Goal: Task Accomplishment & Management: Manage account settings

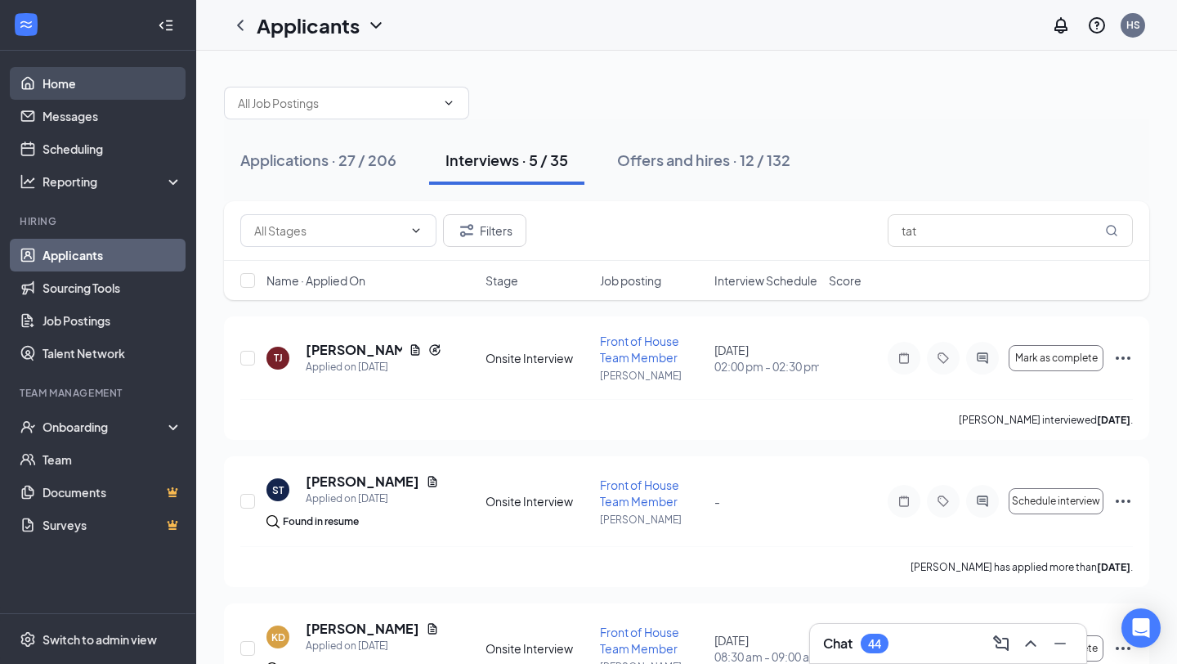
click at [75, 92] on link "Home" at bounding box center [113, 83] width 140 height 33
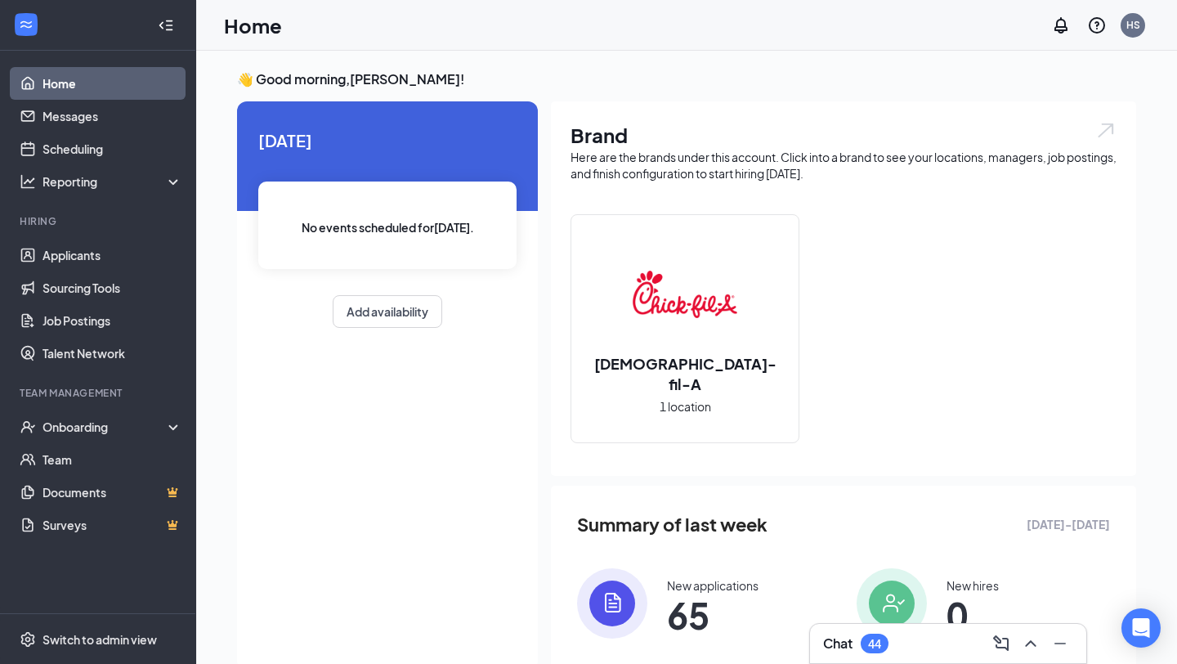
click at [876, 137] on h1 "Brand" at bounding box center [844, 135] width 546 height 28
click at [875, 137] on h1 "Brand" at bounding box center [844, 135] width 546 height 28
click at [85, 253] on link "Applicants" at bounding box center [113, 255] width 140 height 33
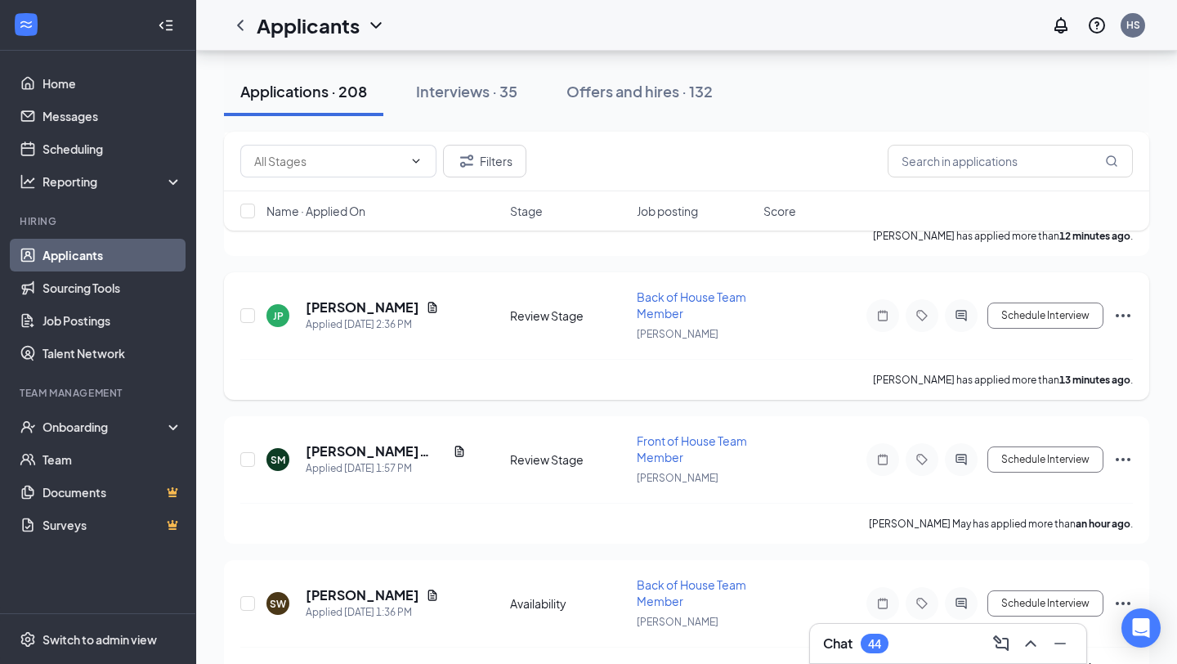
scroll to position [201, 0]
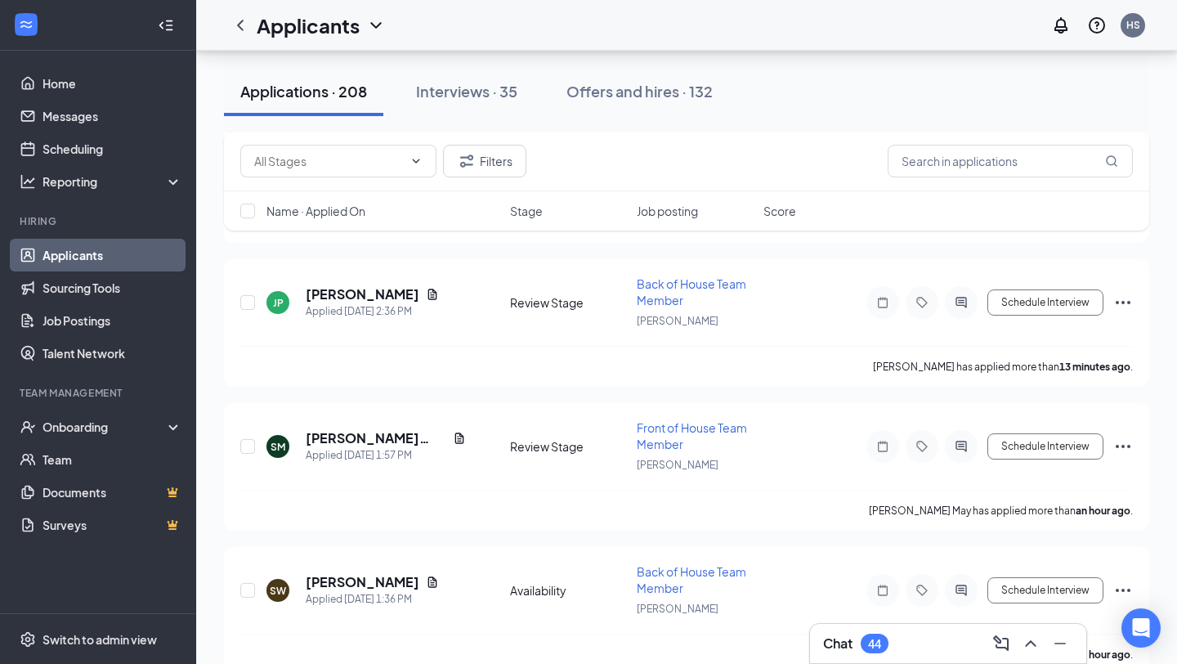
click at [666, 219] on div "Name · Applied On Stage Job posting Score" at bounding box center [686, 210] width 925 height 39
click at [660, 204] on span "Job posting" at bounding box center [667, 211] width 61 height 16
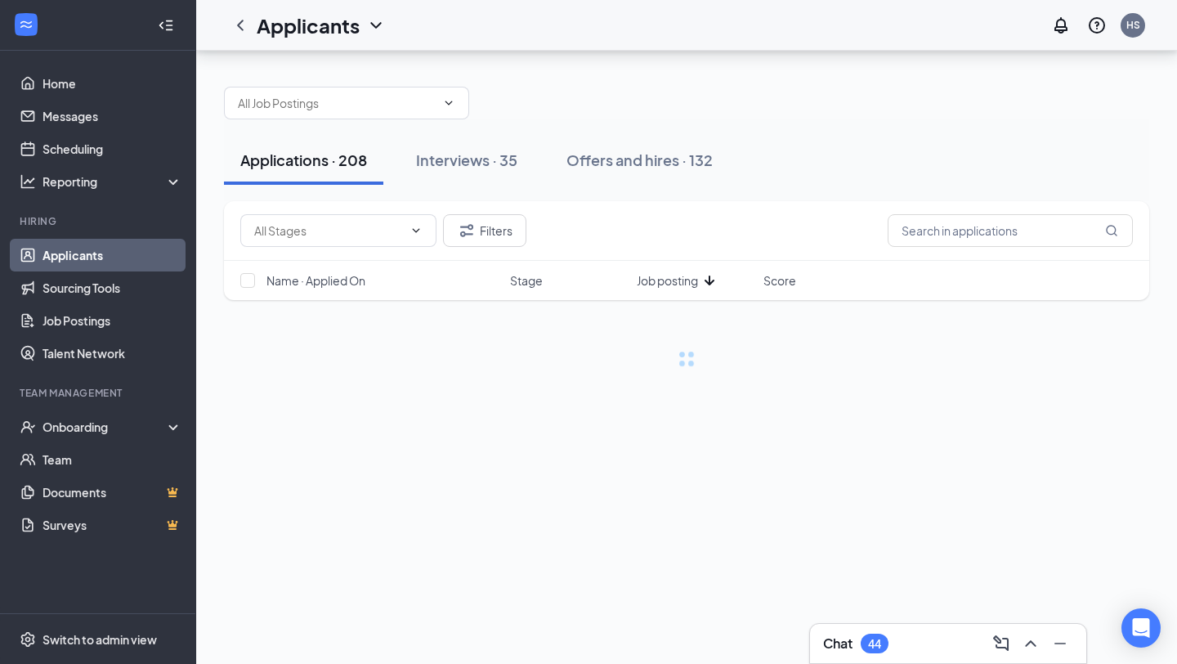
scroll to position [0, 0]
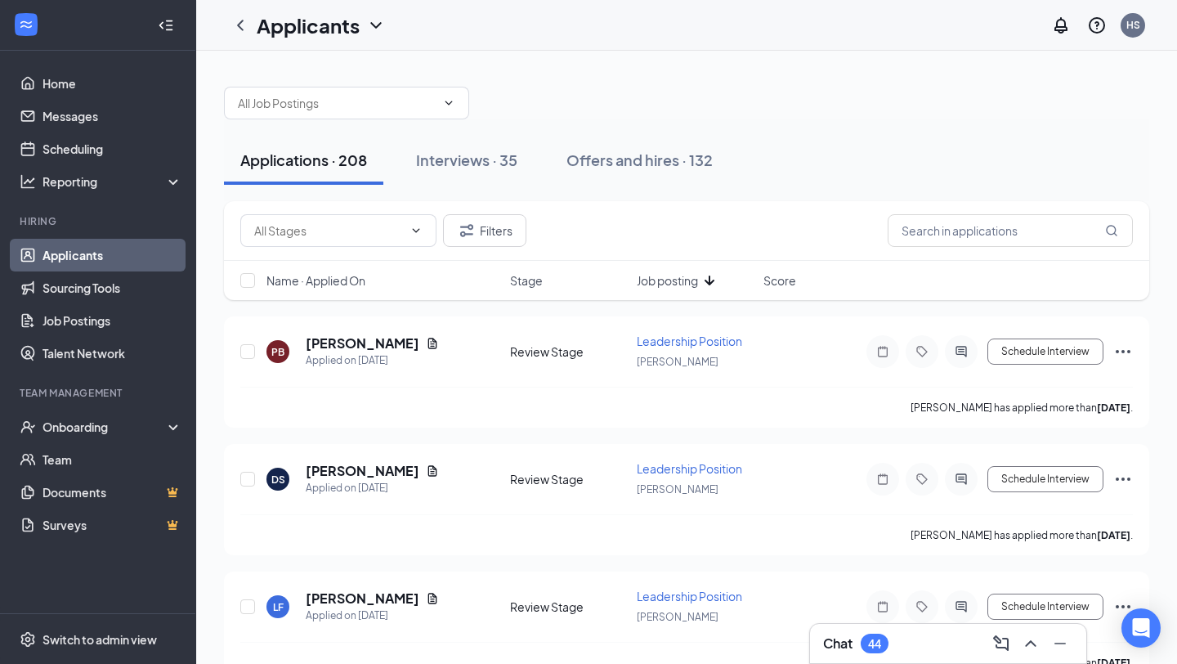
click at [677, 279] on span "Job posting" at bounding box center [667, 280] width 61 height 16
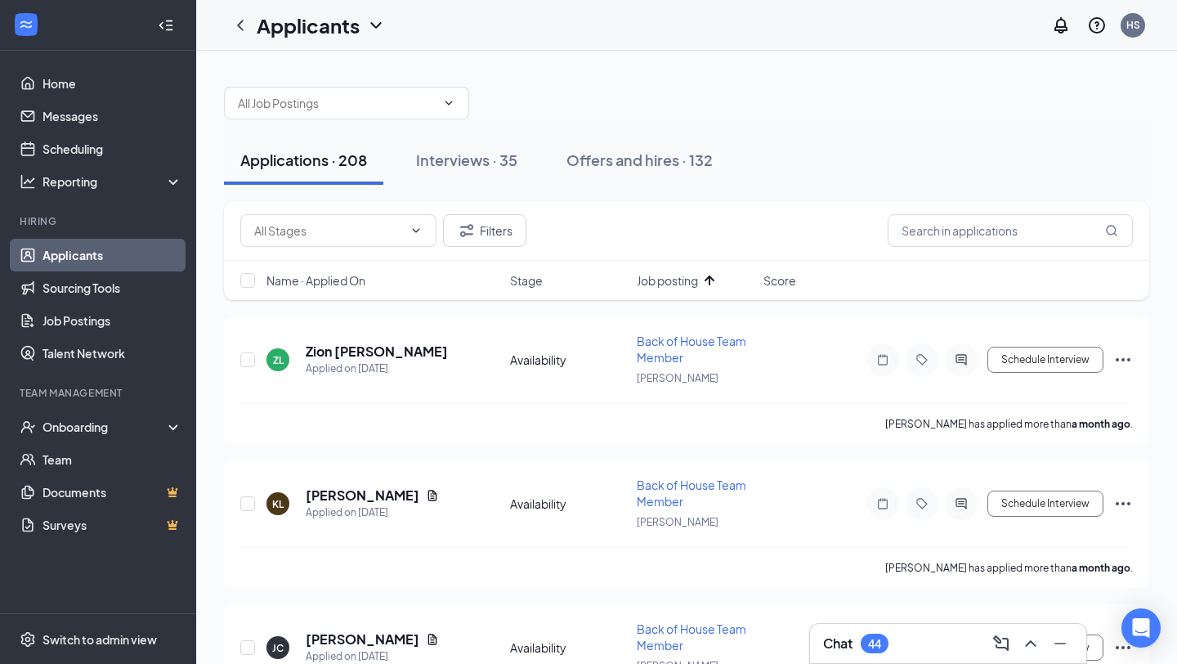
click at [677, 279] on span "Job posting" at bounding box center [667, 280] width 61 height 16
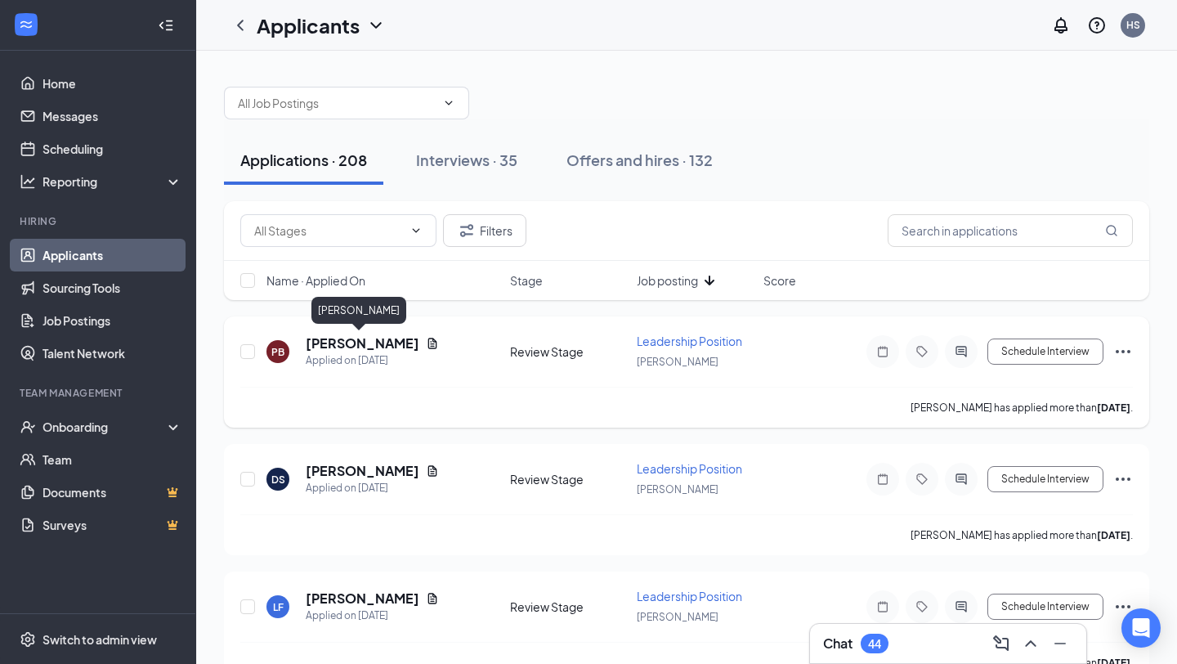
click at [364, 350] on h5 "[PERSON_NAME]" at bounding box center [363, 343] width 114 height 18
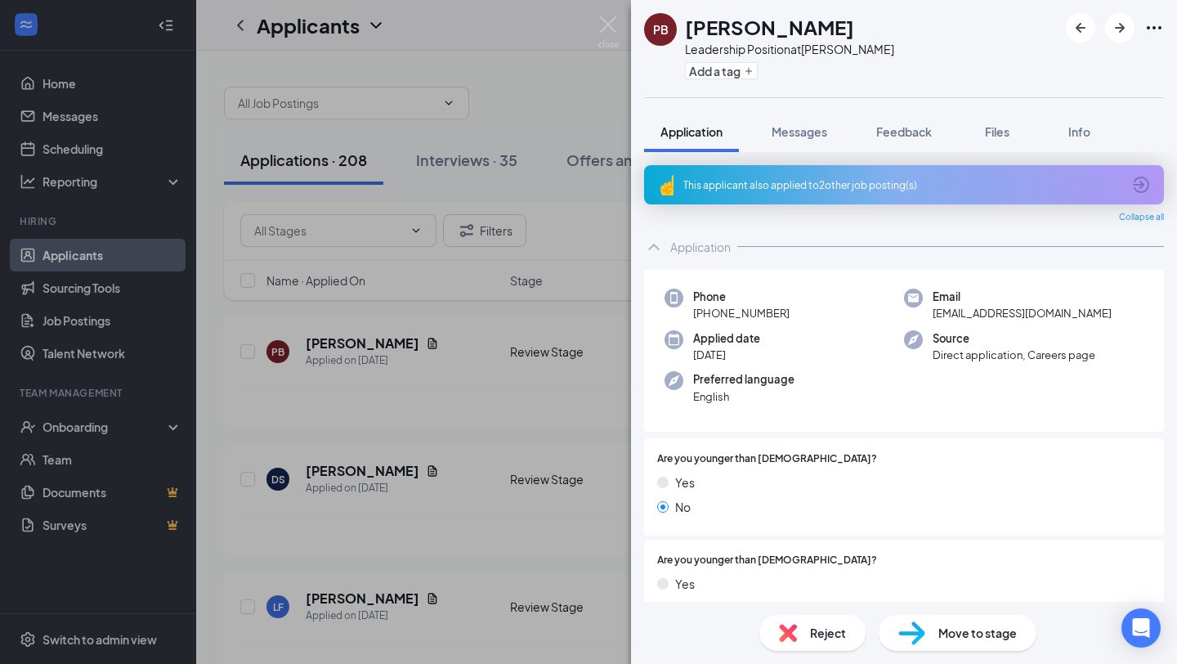
click at [1139, 191] on icon "ArrowCircle" at bounding box center [1141, 185] width 16 height 16
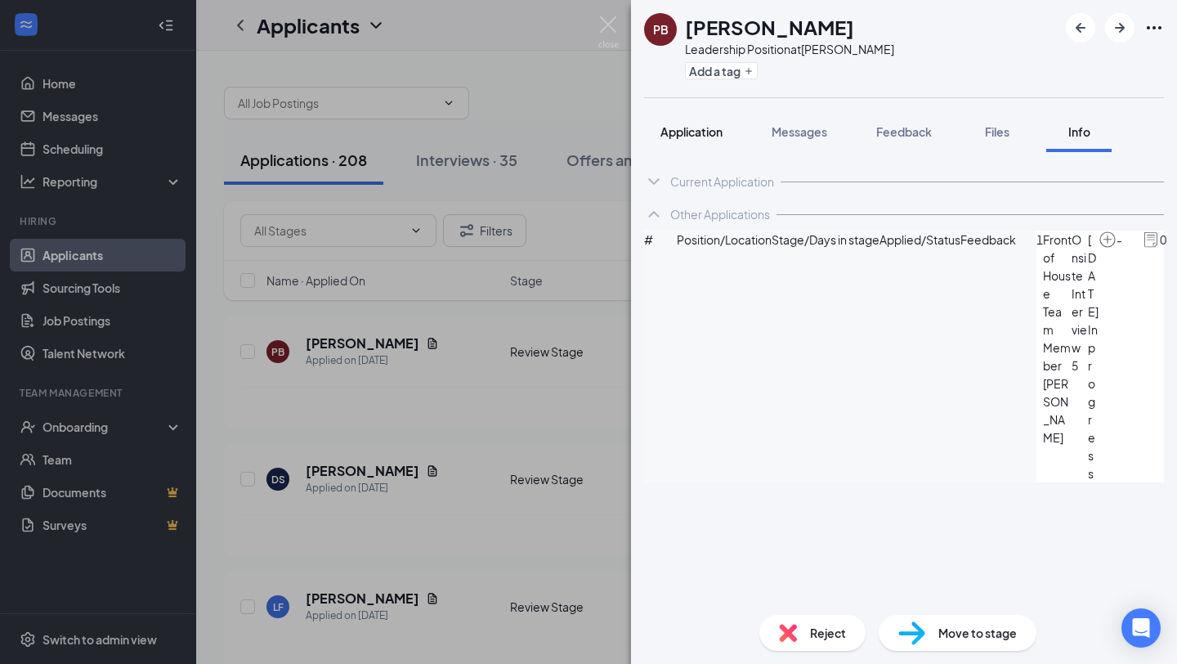
click at [698, 143] on button "Application" at bounding box center [691, 131] width 95 height 41
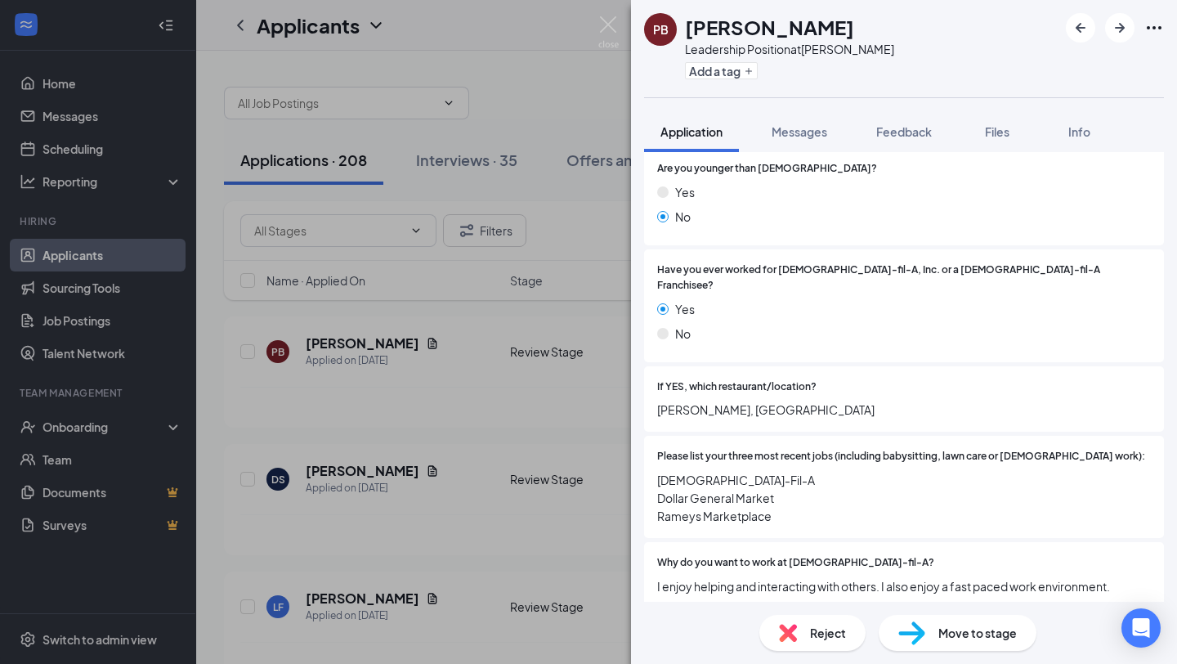
scroll to position [396, 0]
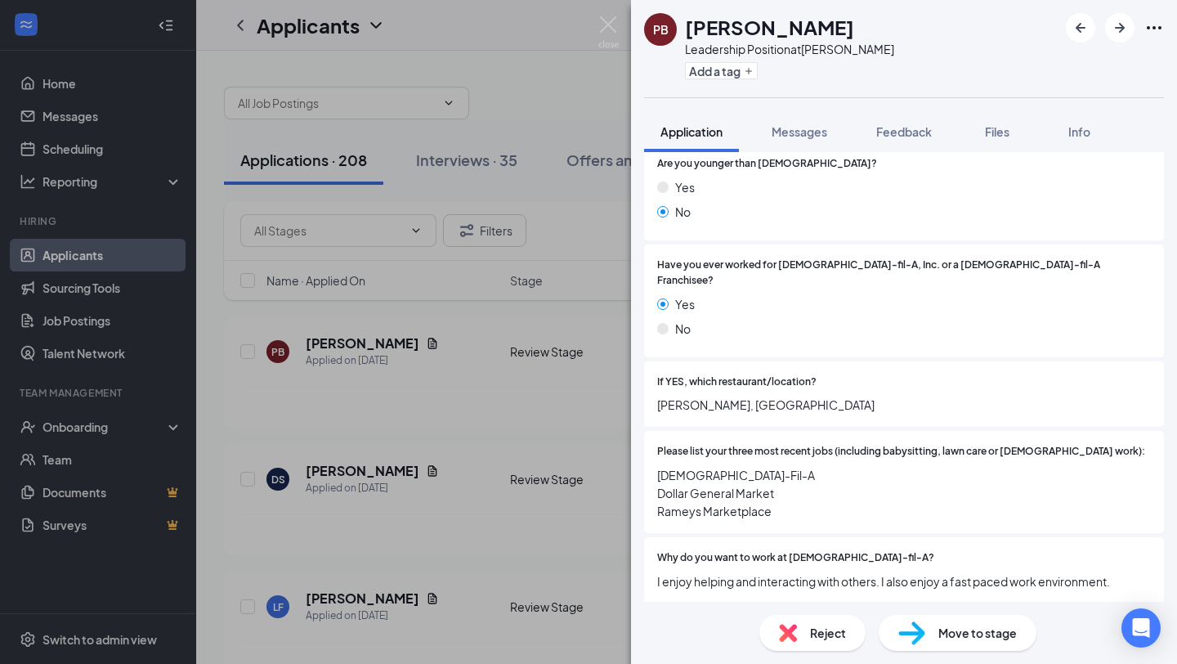
click at [853, 374] on div "If YES, which restaurant/location? [PERSON_NAME], MS" at bounding box center [904, 394] width 494 height 40
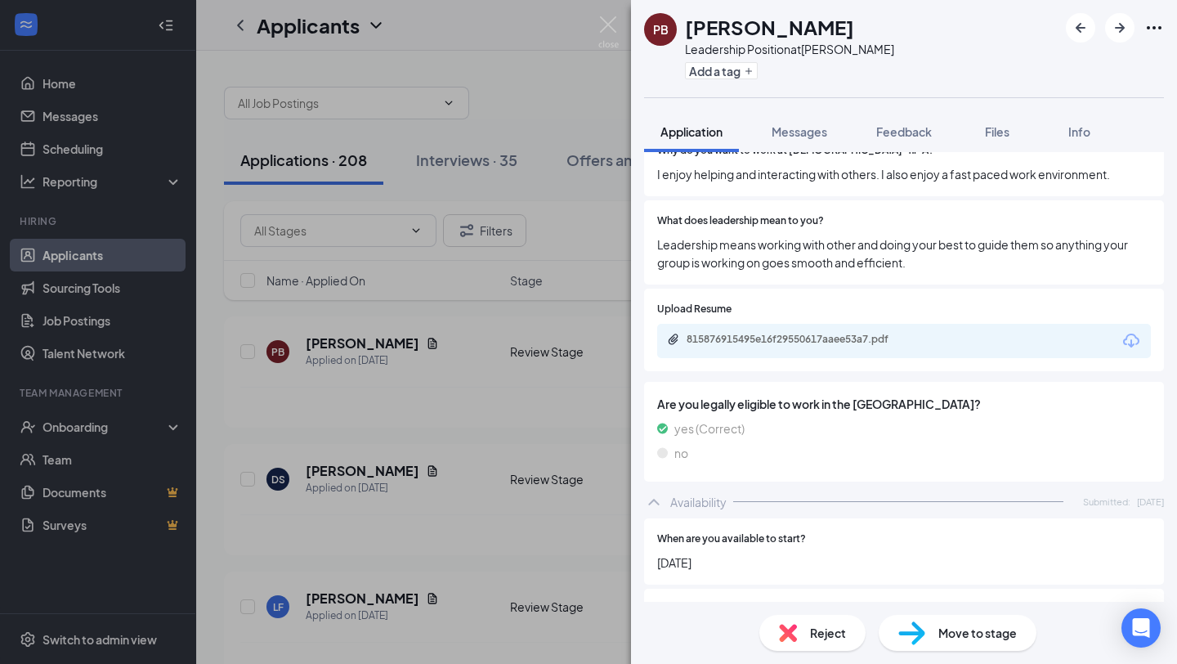
scroll to position [809, 0]
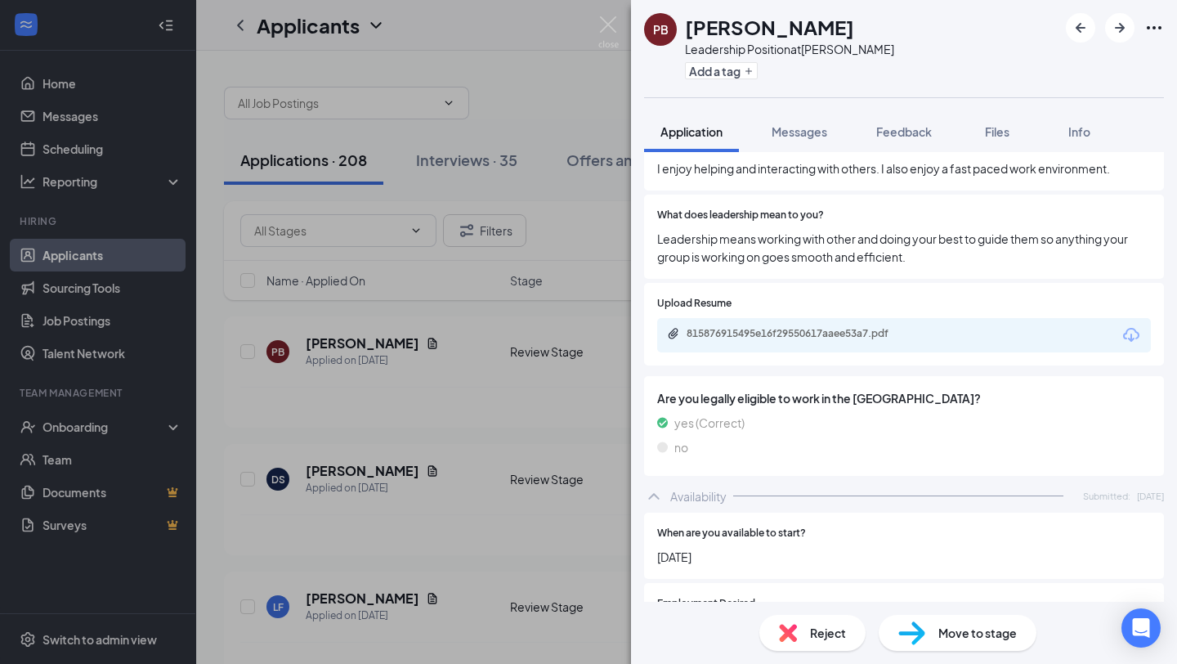
click at [978, 624] on span "Move to stage" at bounding box center [977, 633] width 78 height 18
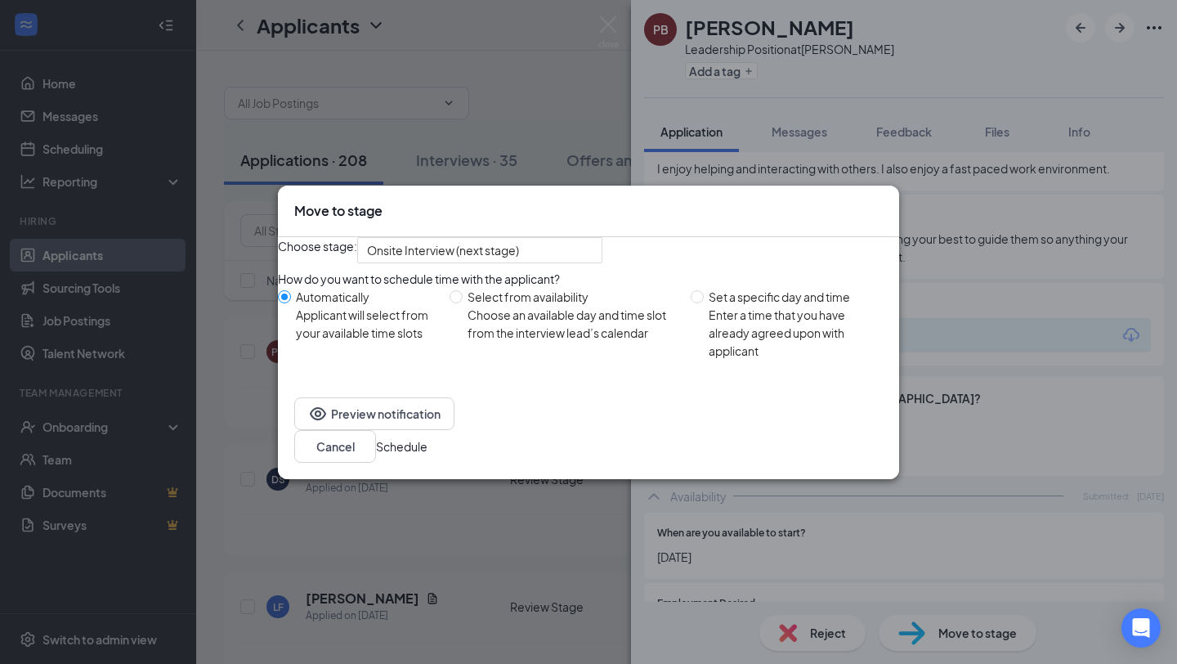
click at [427, 454] on button "Schedule" at bounding box center [401, 446] width 51 height 18
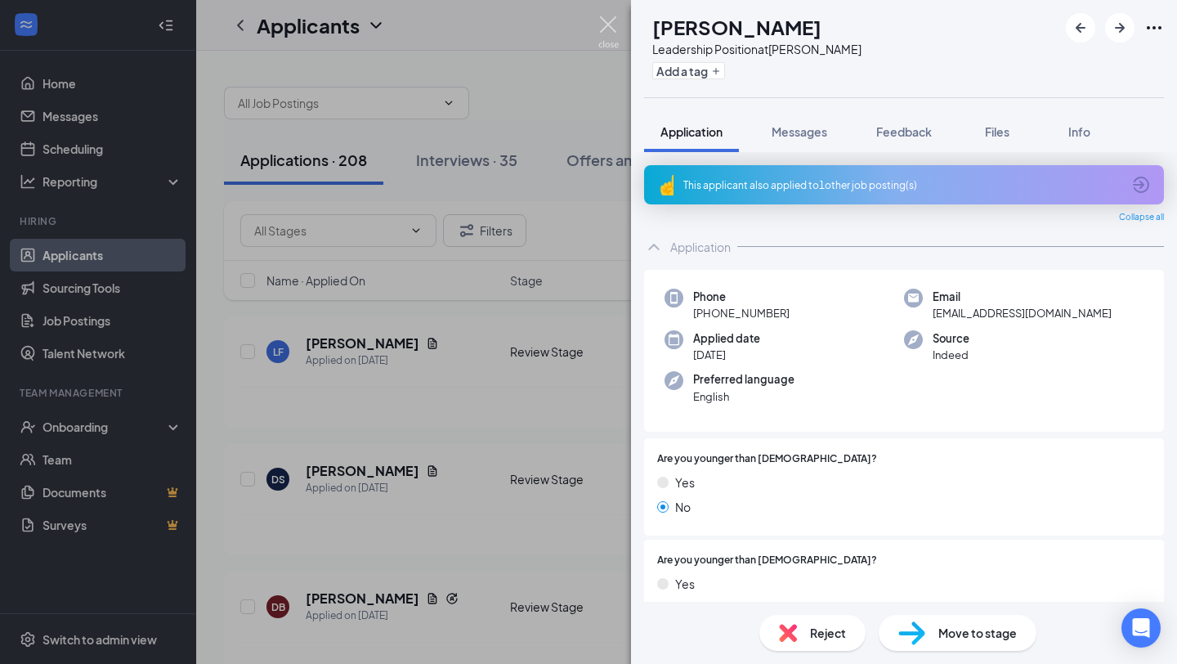
click at [614, 23] on img at bounding box center [608, 32] width 20 height 32
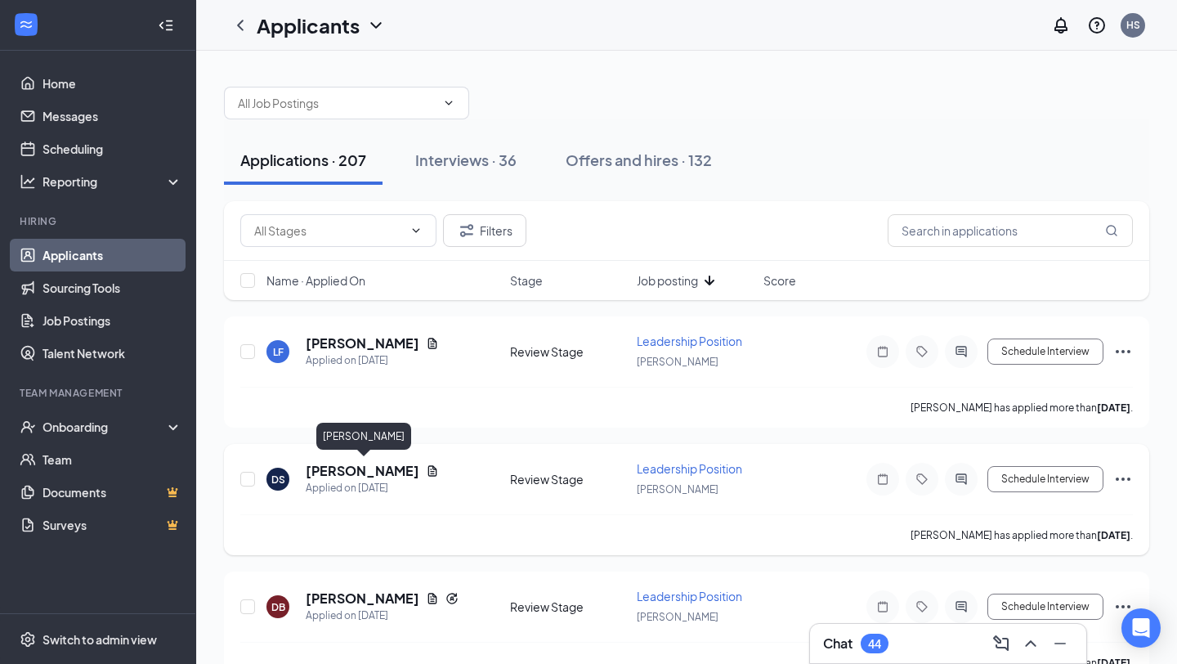
click at [349, 472] on h5 "[PERSON_NAME]" at bounding box center [363, 471] width 114 height 18
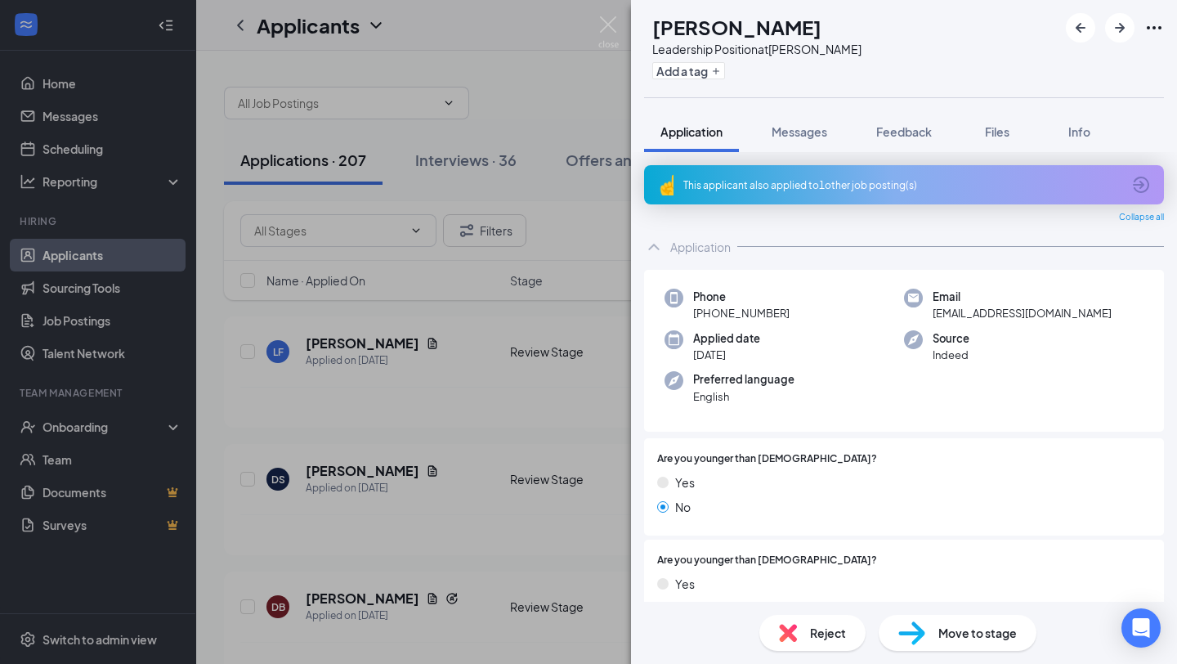
click at [912, 187] on div "This applicant also applied to 1 other job posting(s)" at bounding box center [902, 185] width 438 height 14
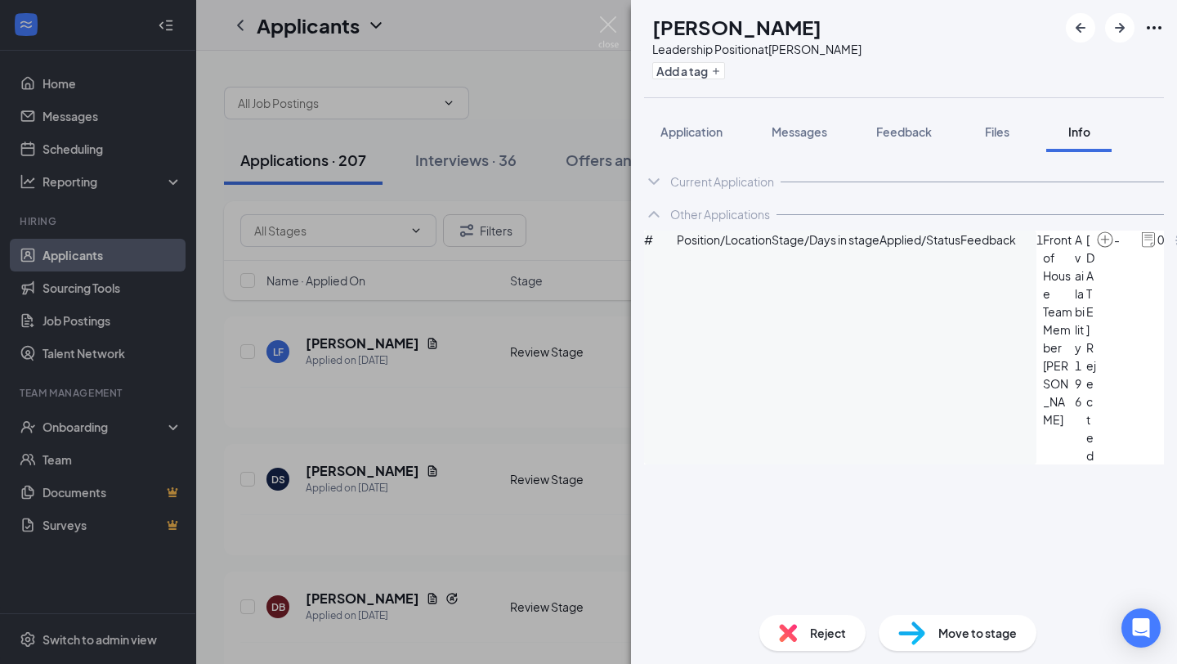
click at [1075, 295] on span "Availability" at bounding box center [1080, 293] width 11 height 126
click at [1175, 248] on icon "ArrowCircle" at bounding box center [1183, 240] width 16 height 16
click at [684, 130] on span "Application" at bounding box center [691, 131] width 62 height 15
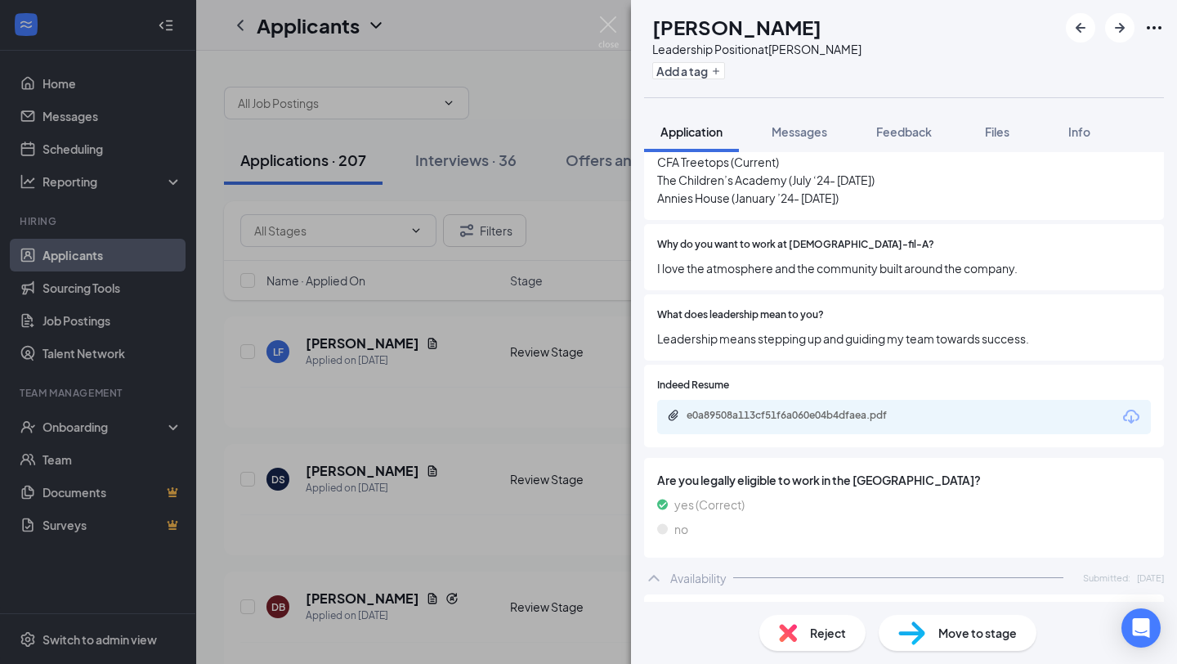
scroll to position [719, 0]
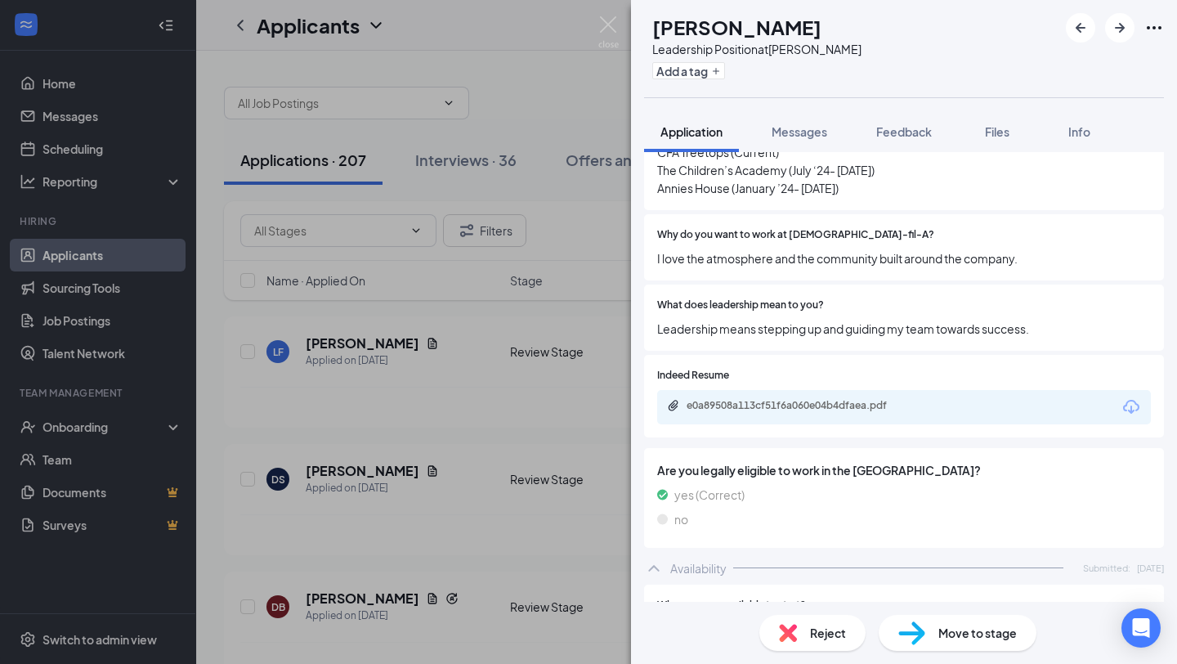
click at [991, 638] on span "Move to stage" at bounding box center [977, 633] width 78 height 18
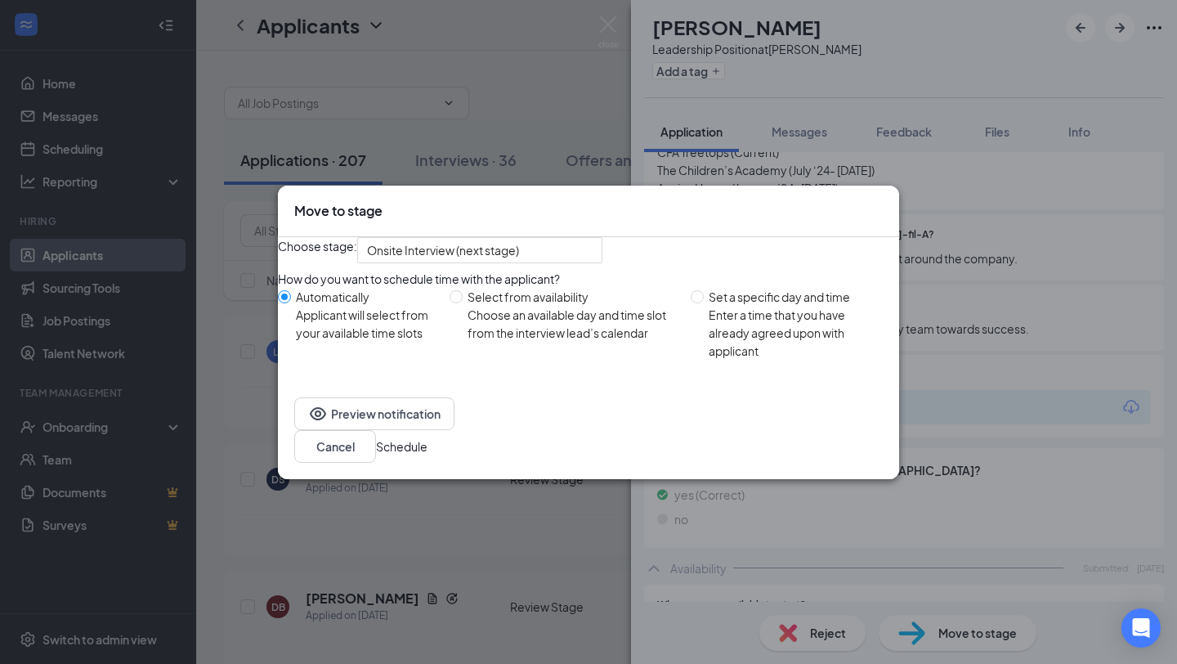
click at [427, 443] on button "Schedule" at bounding box center [401, 446] width 51 height 18
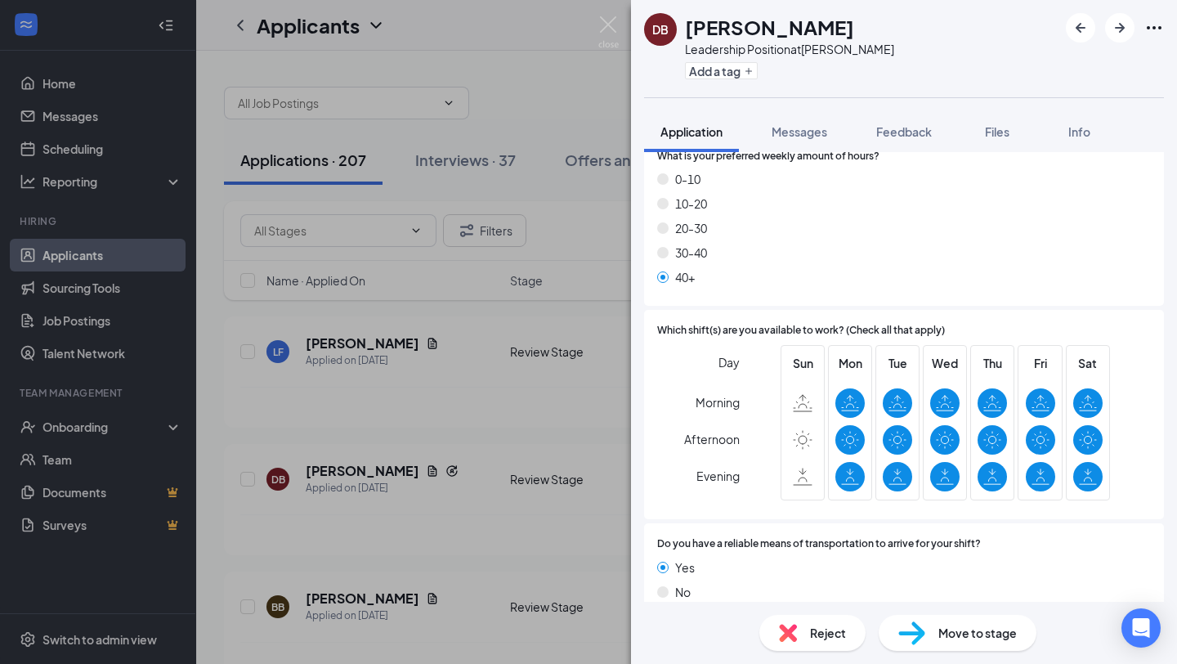
scroll to position [1438, 0]
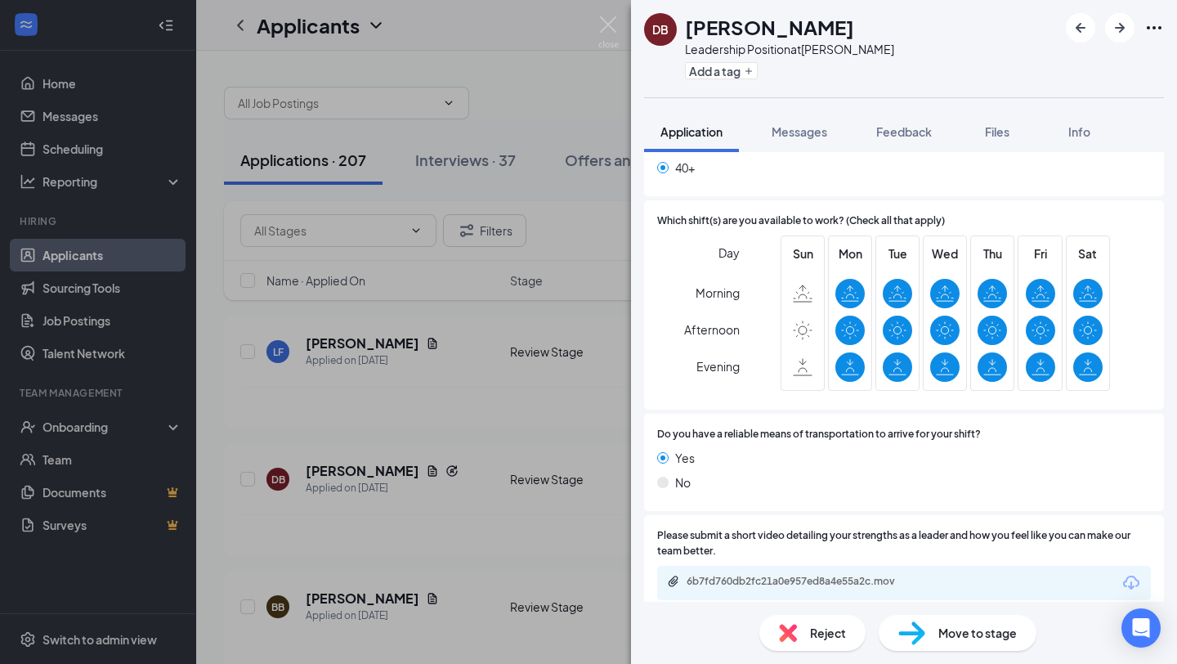
click at [964, 640] on span "Move to stage" at bounding box center [977, 633] width 78 height 18
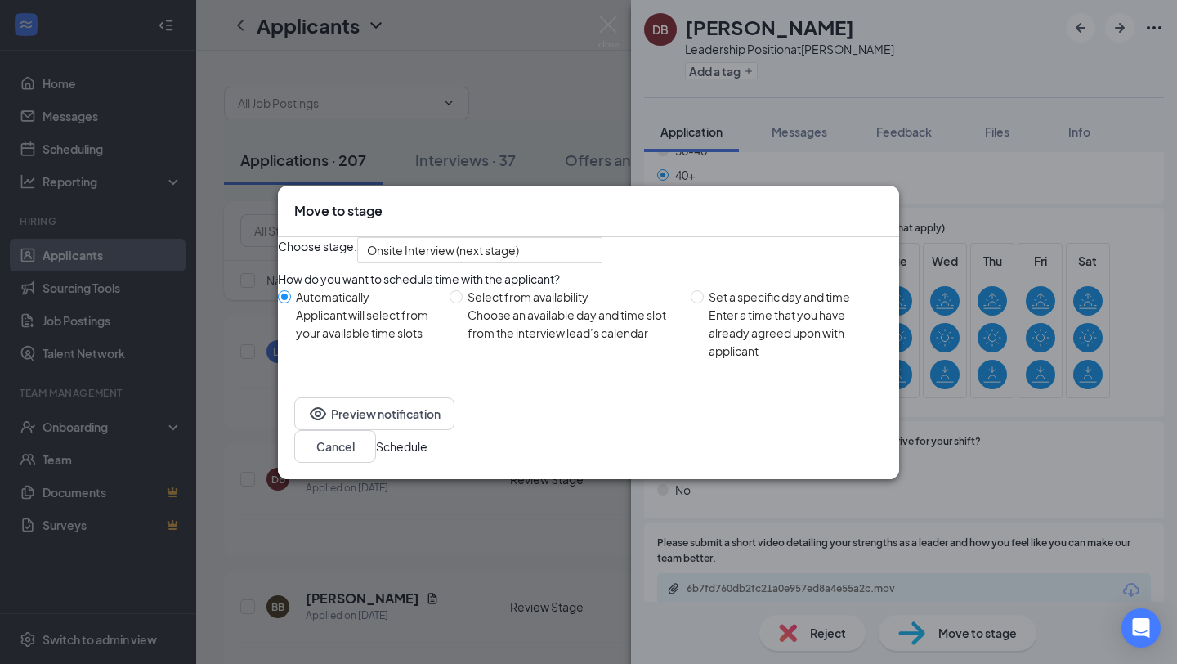
click at [427, 455] on button "Schedule" at bounding box center [401, 446] width 51 height 18
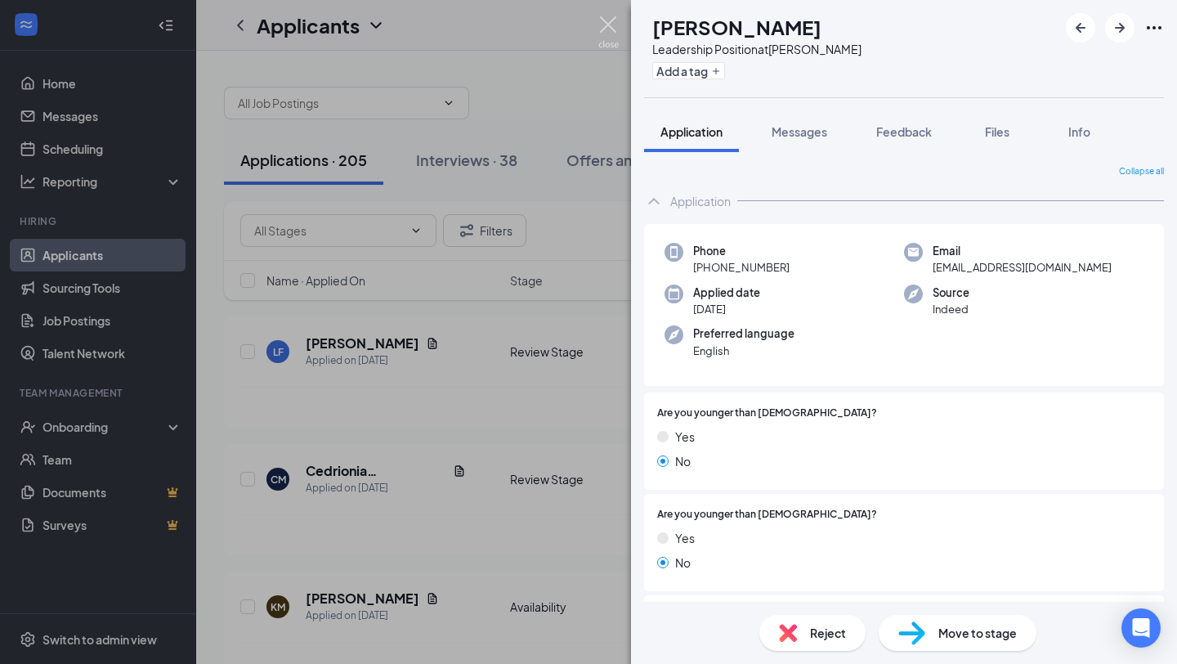
click at [605, 29] on img at bounding box center [608, 32] width 20 height 32
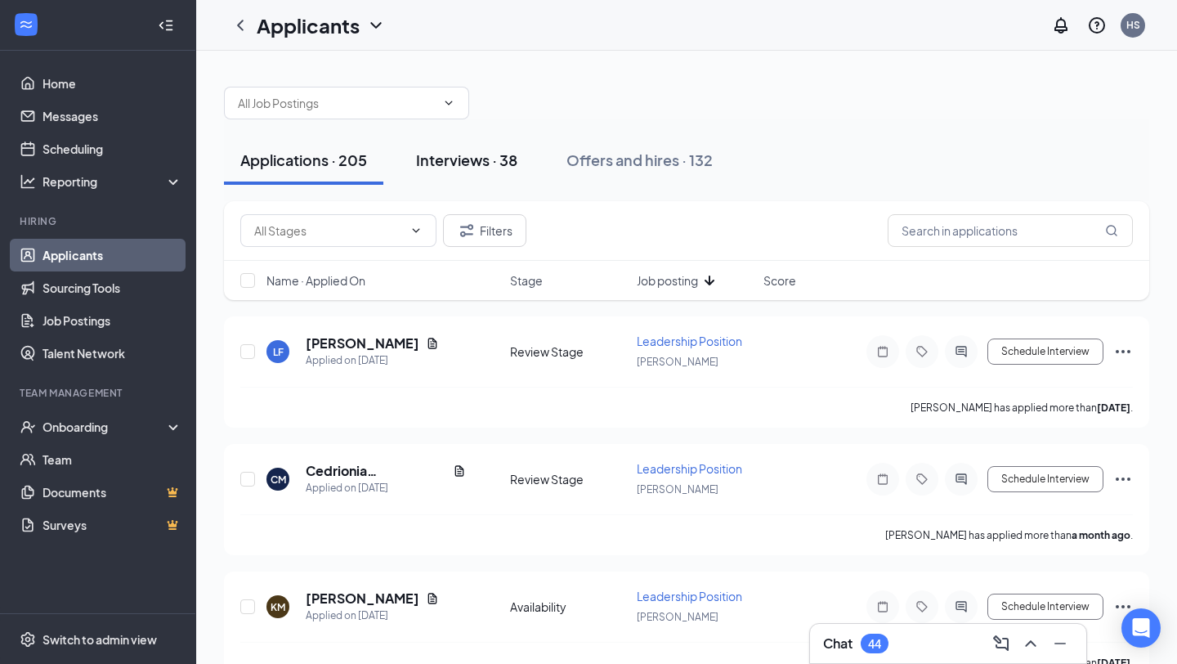
click at [513, 160] on div "Interviews · 38" at bounding box center [466, 160] width 101 height 20
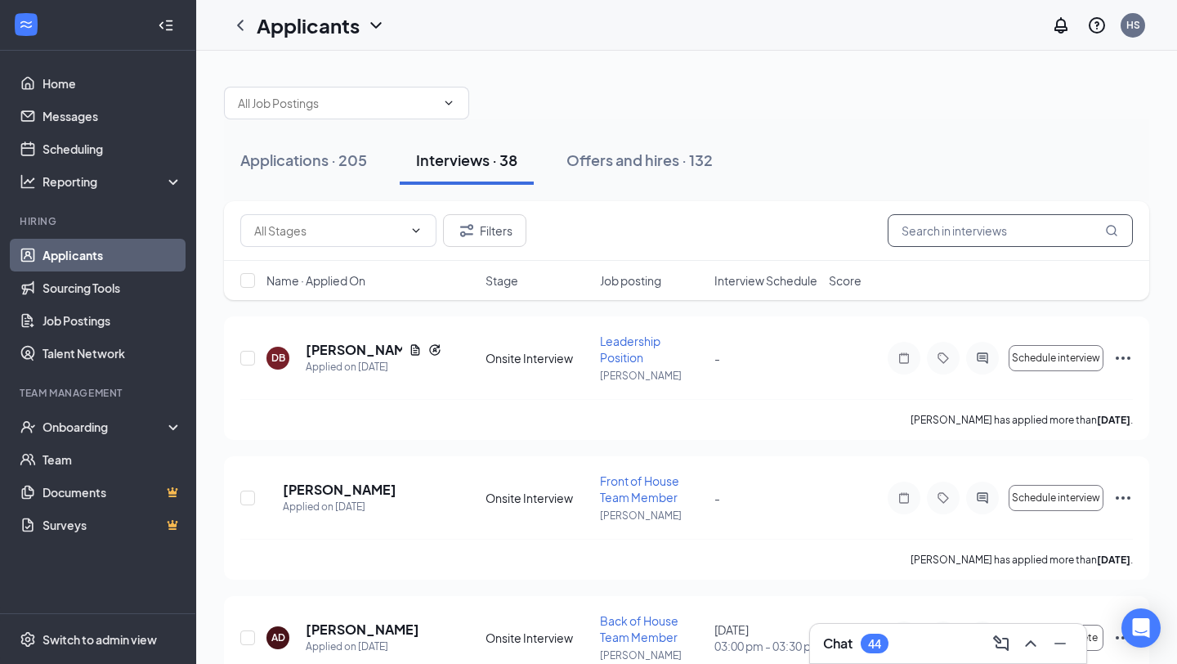
click at [1006, 226] on input "text" at bounding box center [1010, 230] width 245 height 33
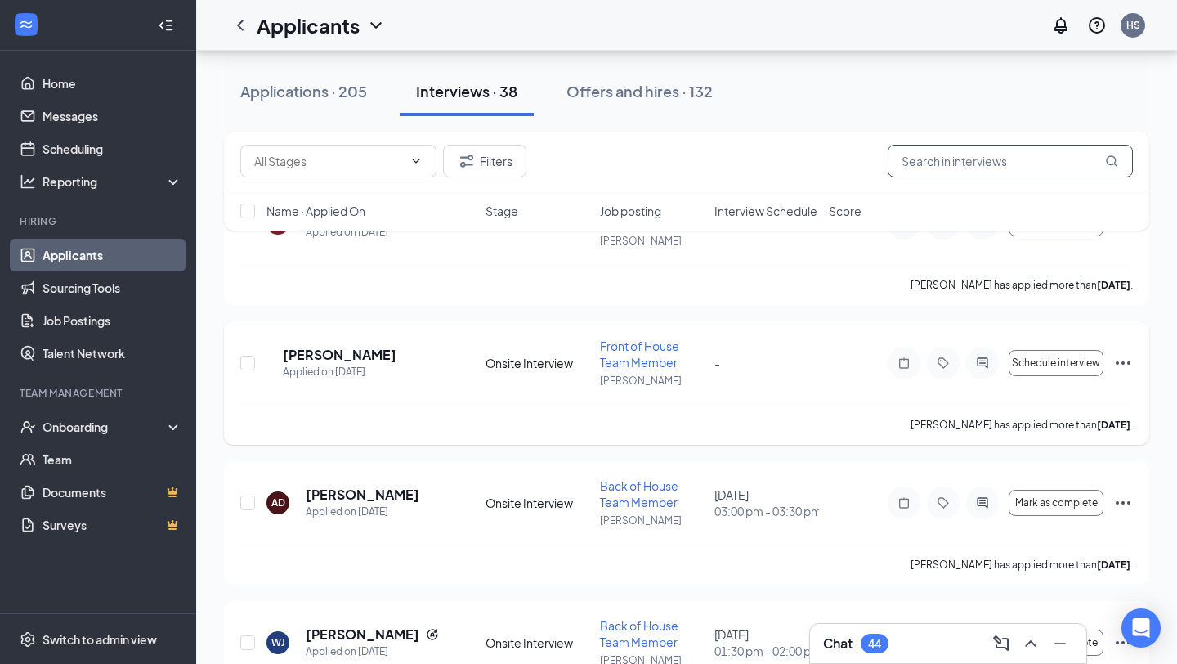
scroll to position [136, 0]
click at [370, 510] on div "Applied on [DATE]" at bounding box center [363, 511] width 114 height 16
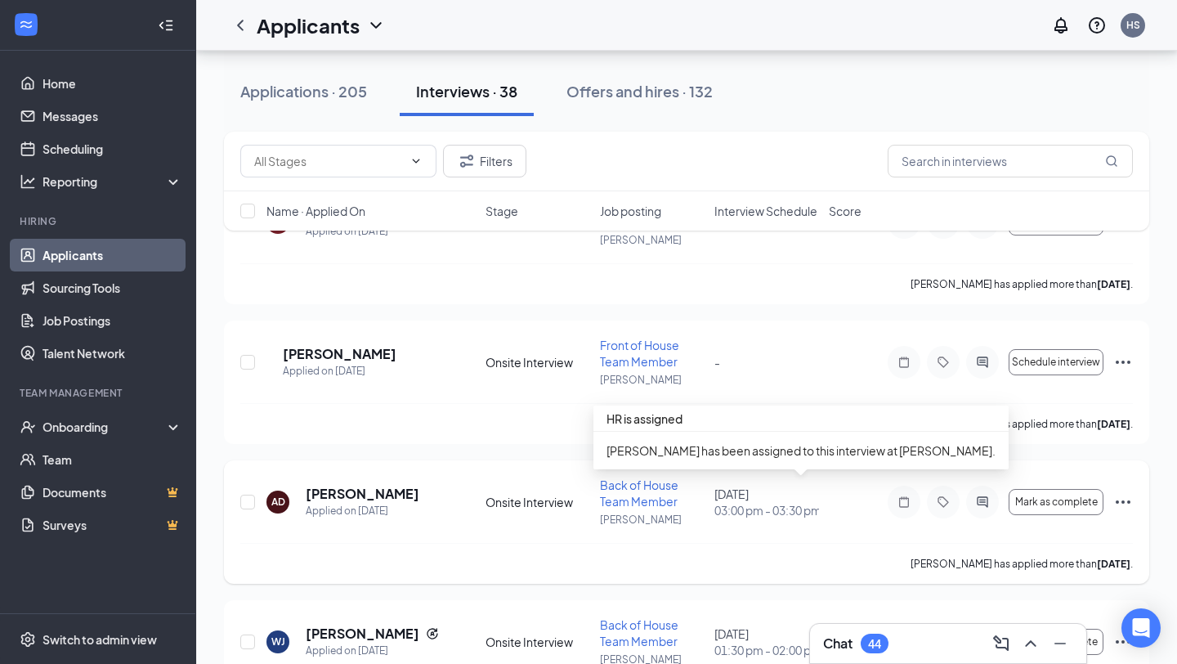
click at [758, 493] on div "[DATE] 03:00 pm - 03:30 pm" at bounding box center [766, 502] width 105 height 33
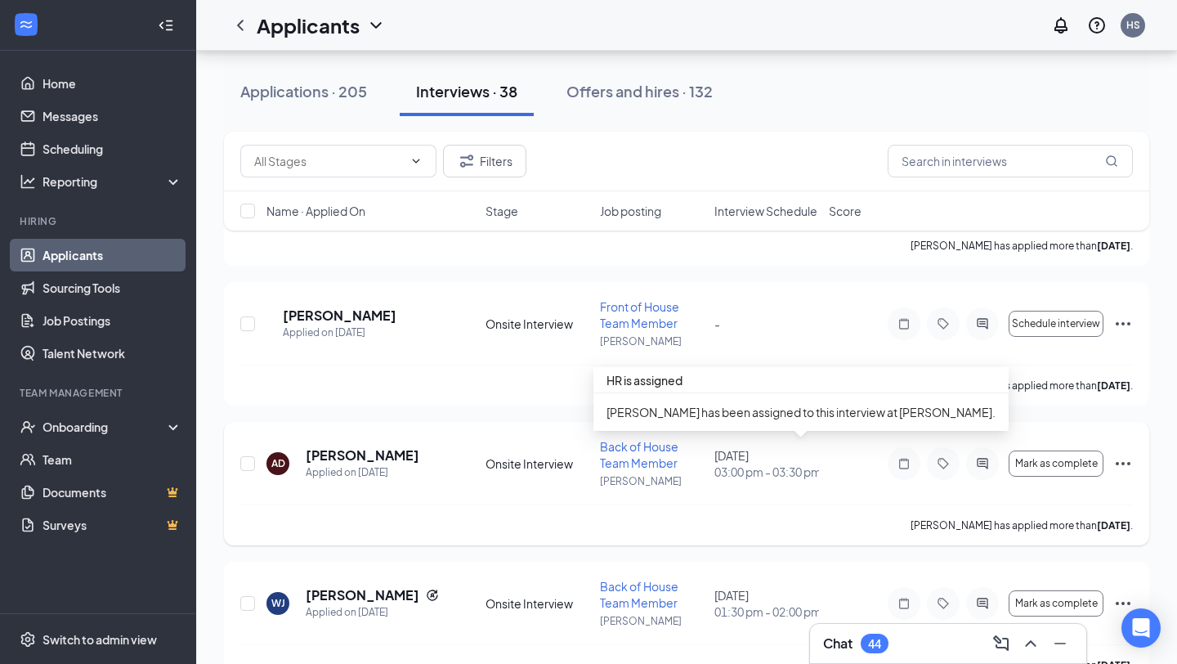
scroll to position [186, 0]
